Goal: Check status

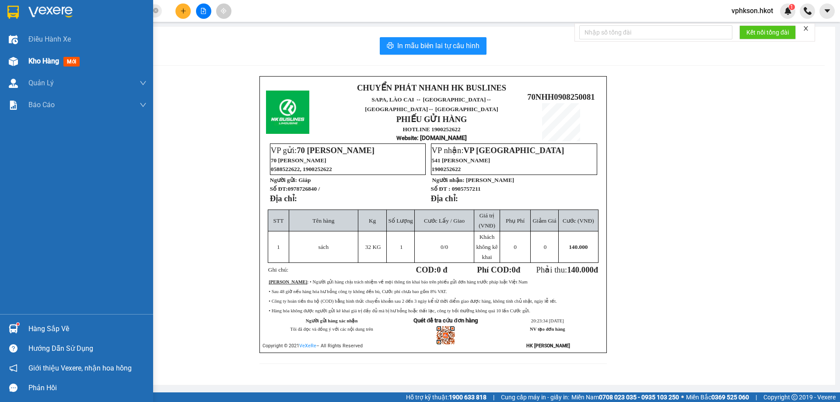
click at [28, 58] on div "Kho hàng mới" at bounding box center [76, 61] width 153 height 22
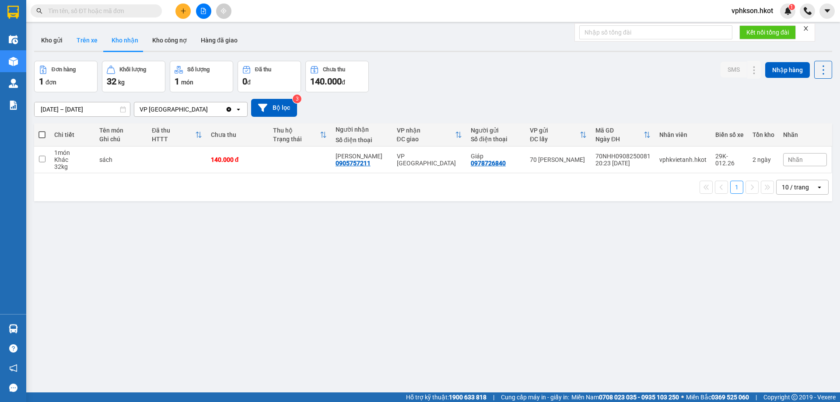
click at [89, 38] on button "Trên xe" at bounding box center [87, 40] width 35 height 21
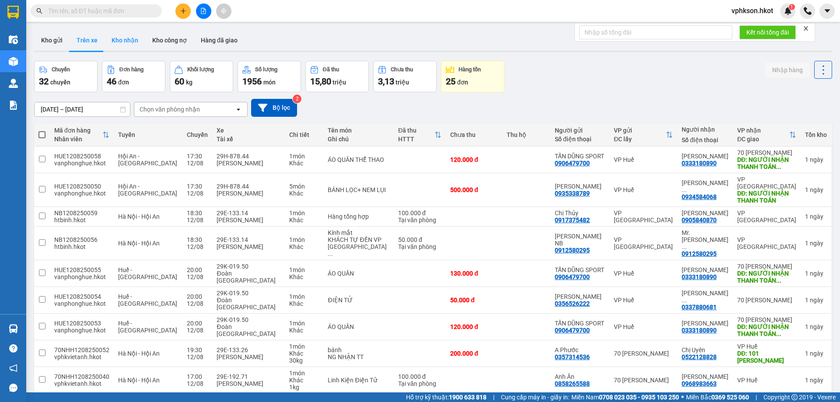
click at [125, 44] on button "Kho nhận" at bounding box center [125, 40] width 41 height 21
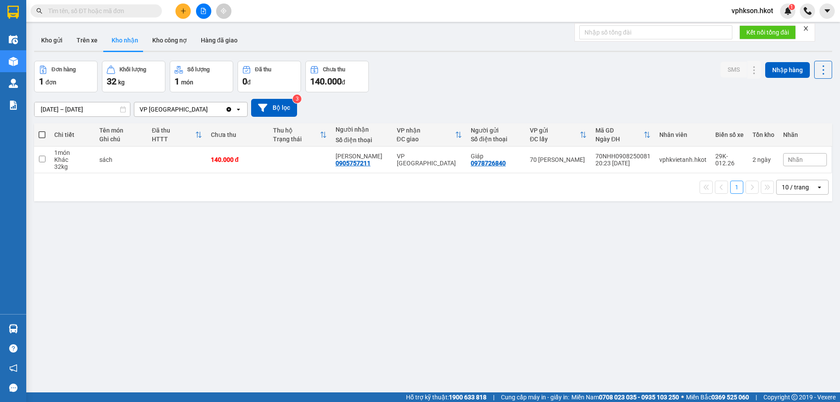
click at [133, 14] on input "text" at bounding box center [99, 11] width 103 height 10
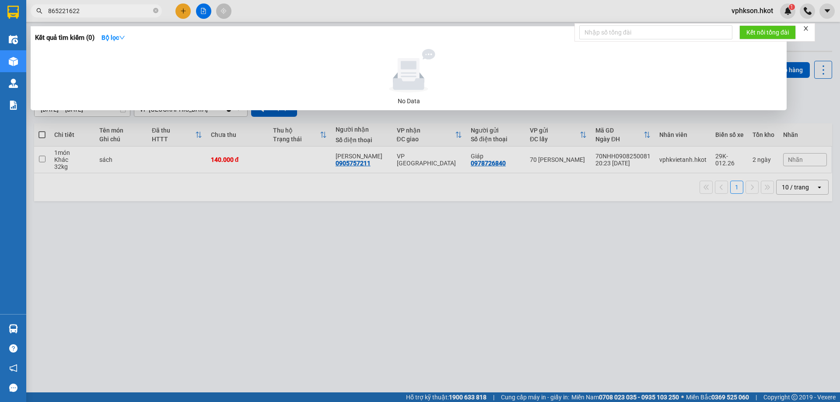
type input "865221622"
